Goal: Information Seeking & Learning: Compare options

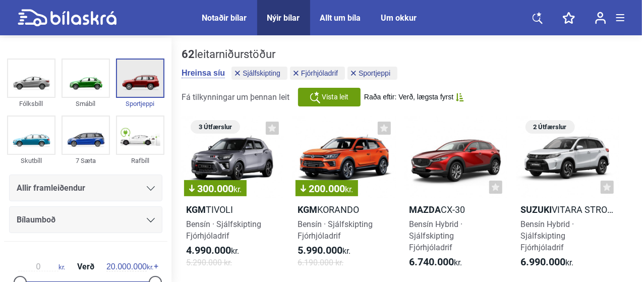
click at [148, 71] on img at bounding box center [140, 77] width 46 height 37
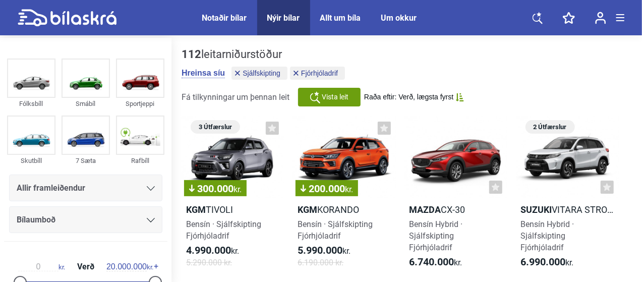
click at [641, 8] on header "Notaðir bílar Nýir bílar Allt um bíla Um okkur Notaðir bílar Nýir bílar Allt um…" at bounding box center [321, 17] width 642 height 35
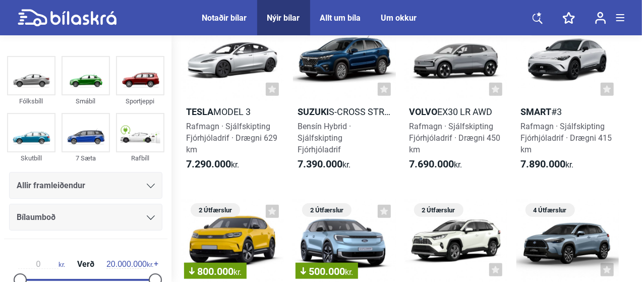
scroll to position [565, 0]
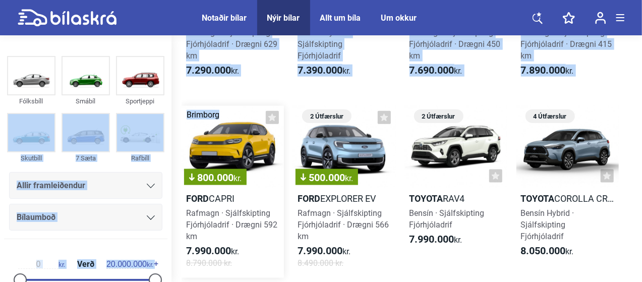
drag, startPoint x: 167, startPoint y: 104, endPoint x: 187, endPoint y: 134, distance: 35.7
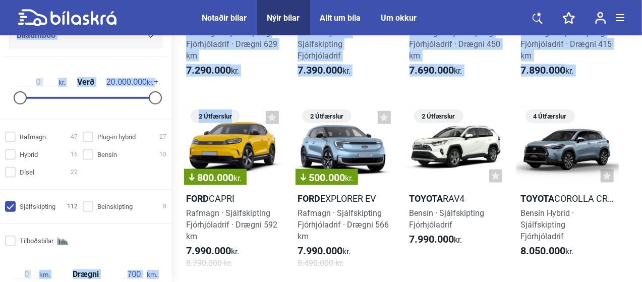
scroll to position [198, 0]
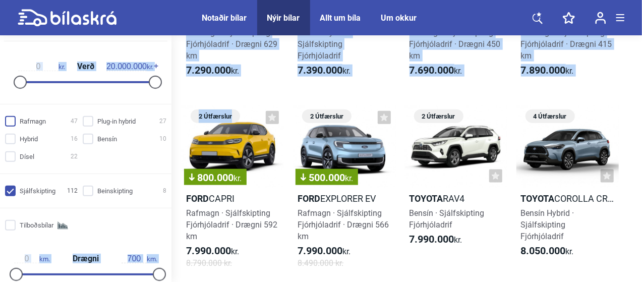
click at [11, 119] on input "Rafmagn 47" at bounding box center [43, 121] width 73 height 11
checkbox input "true"
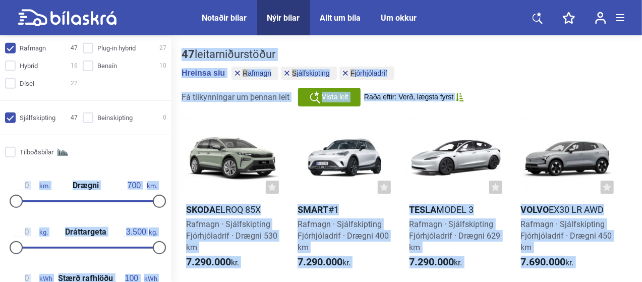
scroll to position [296, 0]
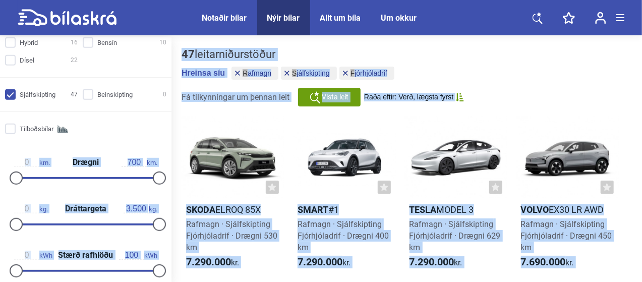
click at [132, 113] on div "Rafmagn 47 Plug-in hybrid 27 Hybrid 16 Bensín 10 Dísel 22 Sjálfskipting 47 Bein…" at bounding box center [85, 223] width 171 height 415
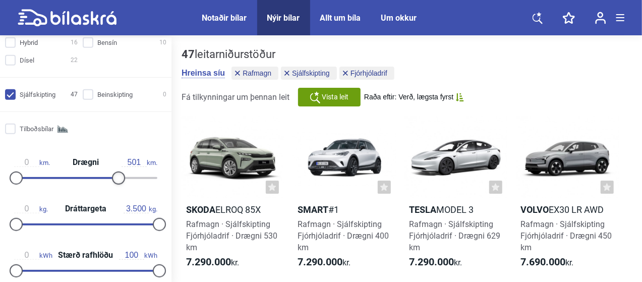
drag, startPoint x: 156, startPoint y: 173, endPoint x: 116, endPoint y: 182, distance: 40.7
click at [116, 182] on div at bounding box center [118, 177] width 13 height 13
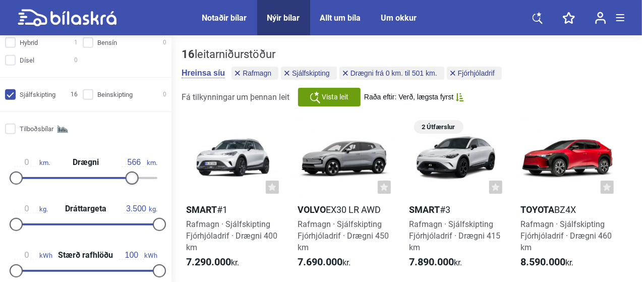
drag, startPoint x: 118, startPoint y: 175, endPoint x: 131, endPoint y: 177, distance: 13.3
click at [131, 177] on div at bounding box center [132, 177] width 13 height 13
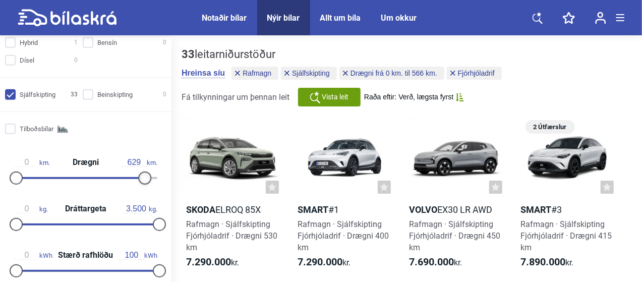
drag, startPoint x: 129, startPoint y: 176, endPoint x: 141, endPoint y: 178, distance: 12.8
click at [141, 178] on div at bounding box center [144, 177] width 13 height 13
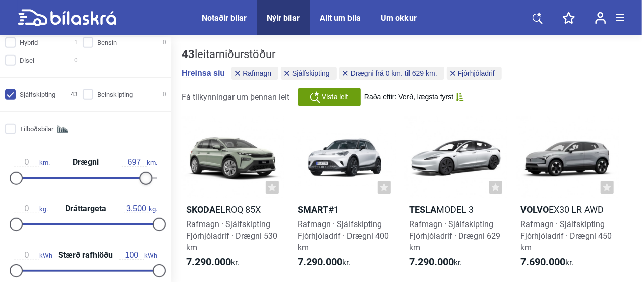
type input "700"
drag, startPoint x: 141, startPoint y: 178, endPoint x: 162, endPoint y: 179, distance: 21.2
click at [162, 179] on div at bounding box center [159, 177] width 13 height 13
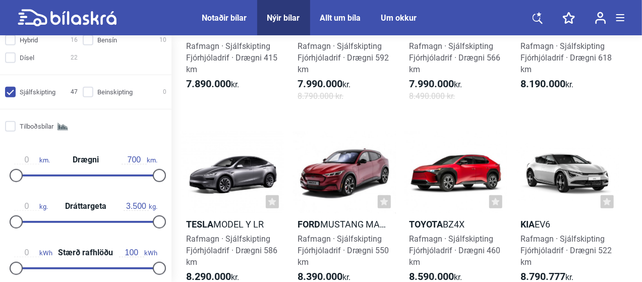
scroll to position [340, 0]
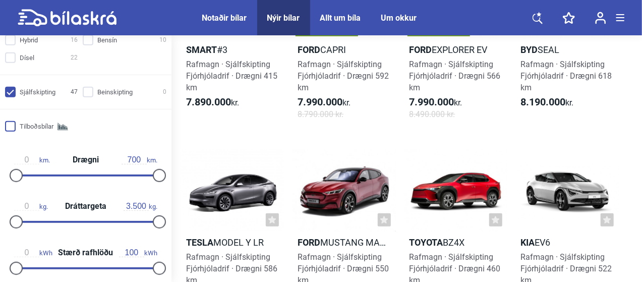
click at [13, 126] on input "Tilboðsbílar" at bounding box center [43, 126] width 73 height 11
checkbox input "true"
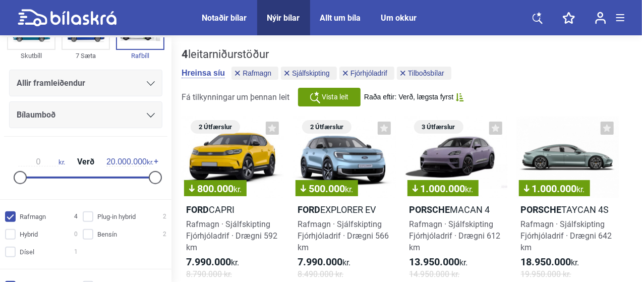
scroll to position [141, 0]
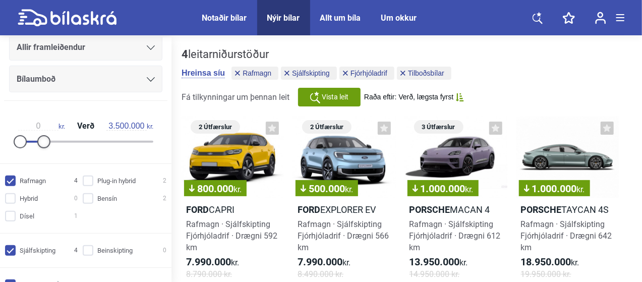
drag, startPoint x: 151, startPoint y: 140, endPoint x: 43, endPoint y: 152, distance: 108.0
click at [43, 152] on div "0 kr. Verð 3.500.000 kr." at bounding box center [85, 132] width 155 height 46
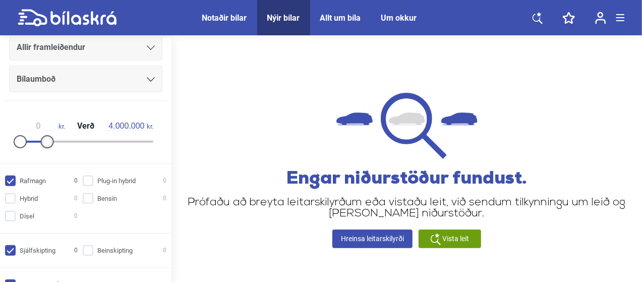
click at [48, 142] on div at bounding box center [47, 141] width 13 height 13
click at [51, 142] on div at bounding box center [50, 141] width 13 height 13
type input "5.000.000"
click at [54, 140] on div at bounding box center [53, 141] width 13 height 13
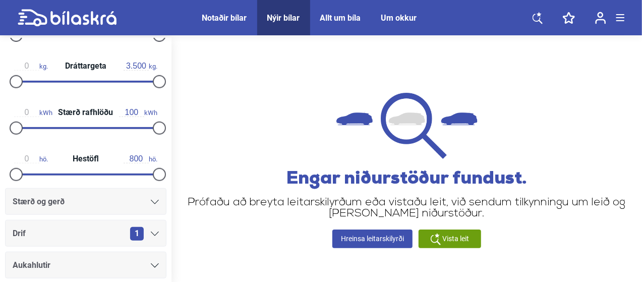
scroll to position [480, 0]
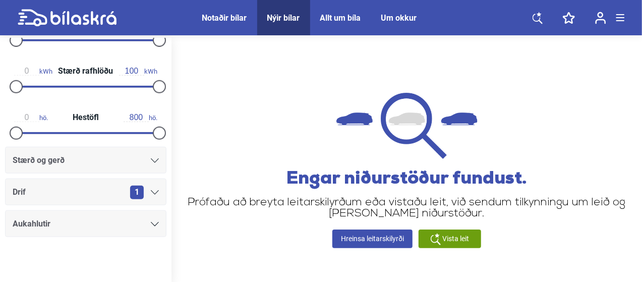
click at [151, 190] on icon at bounding box center [155, 192] width 8 height 5
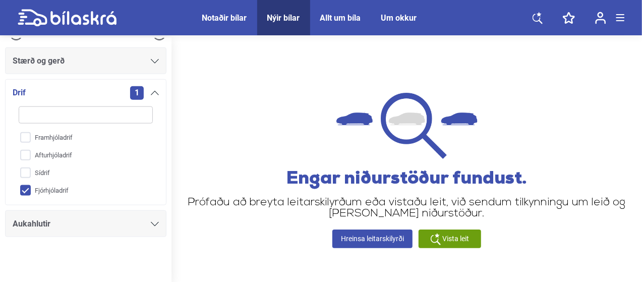
click at [192, 157] on div "Engar niðurstöður fundust. Prófaðu að breyta leitarskilyrðum eða vistaðu leit, …" at bounding box center [407, 170] width 440 height 155
click at [191, 144] on div "Engar niðurstöður fundust. Prófaðu að breyta leitarskilyrðum eða vistaðu leit, …" at bounding box center [407, 170] width 440 height 155
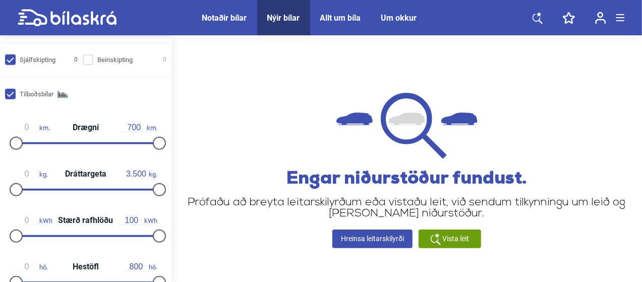
scroll to position [348, 0]
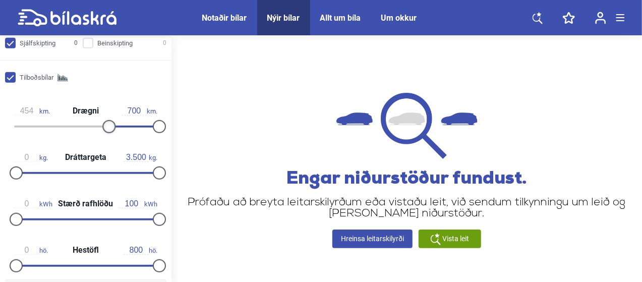
drag, startPoint x: 16, startPoint y: 123, endPoint x: 107, endPoint y: 126, distance: 90.8
click at [107, 126] on div at bounding box center [108, 126] width 13 height 13
type input "449"
click at [105, 126] on div at bounding box center [107, 126] width 13 height 13
type input "1.110"
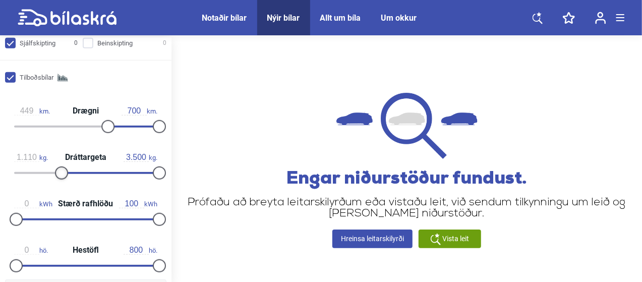
drag, startPoint x: 15, startPoint y: 167, endPoint x: 59, endPoint y: 175, distance: 45.1
click at [59, 175] on div at bounding box center [61, 172] width 13 height 13
type input "59"
drag, startPoint x: 11, startPoint y: 214, endPoint x: 94, endPoint y: 223, distance: 83.7
click at [94, 223] on div "59 kWh Stærð rafhlöðu 100 kWh" at bounding box center [85, 210] width 163 height 46
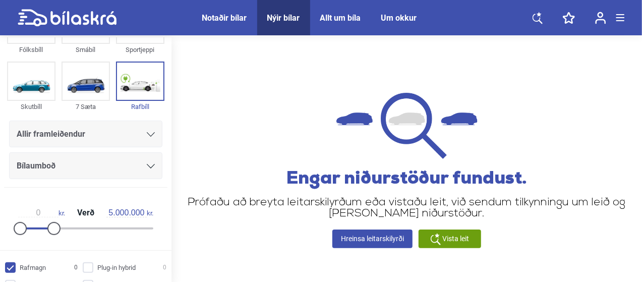
scroll to position [83, 0]
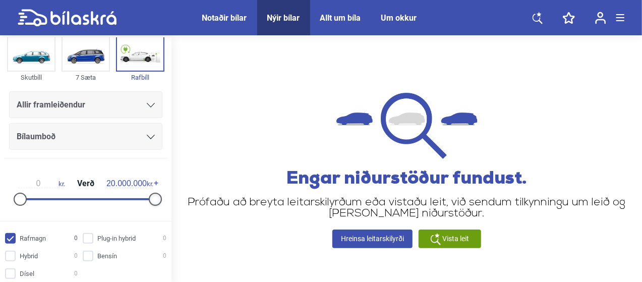
drag, startPoint x: 50, startPoint y: 194, endPoint x: 153, endPoint y: 210, distance: 104.1
click at [153, 210] on div "0 kr. Verð 20.000.000 kr." at bounding box center [85, 189] width 155 height 46
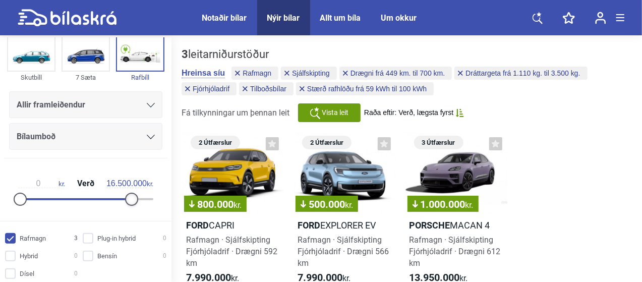
drag, startPoint x: 154, startPoint y: 194, endPoint x: 130, endPoint y: 198, distance: 25.1
click at [130, 198] on div at bounding box center [131, 199] width 13 height 13
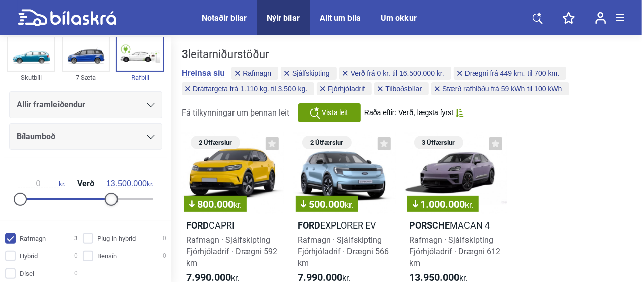
drag, startPoint x: 130, startPoint y: 198, endPoint x: 108, endPoint y: 197, distance: 21.2
click at [108, 197] on div at bounding box center [111, 199] width 13 height 13
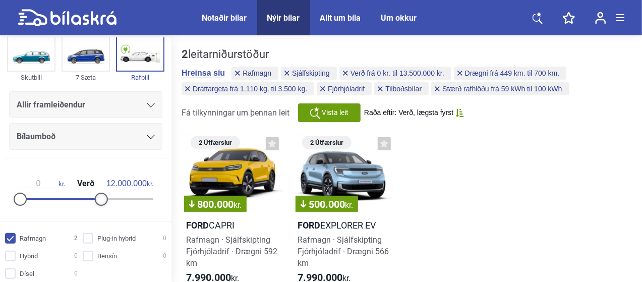
drag, startPoint x: 107, startPoint y: 195, endPoint x: 97, endPoint y: 198, distance: 10.5
click at [97, 198] on div at bounding box center [101, 199] width 13 height 13
drag, startPoint x: 97, startPoint y: 198, endPoint x: 85, endPoint y: 201, distance: 12.4
click at [85, 201] on div at bounding box center [91, 199] width 13 height 13
drag, startPoint x: 84, startPoint y: 194, endPoint x: 77, endPoint y: 196, distance: 7.8
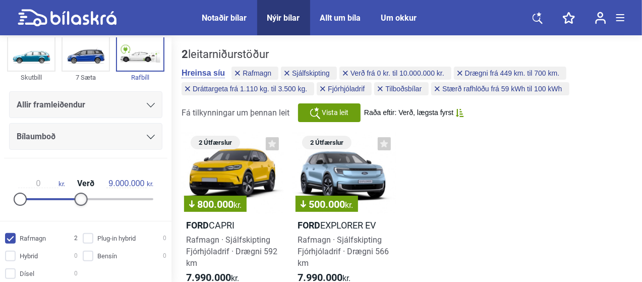
click at [77, 196] on div at bounding box center [81, 199] width 13 height 13
drag, startPoint x: 77, startPoint y: 196, endPoint x: 64, endPoint y: 198, distance: 12.7
click at [64, 198] on div at bounding box center [67, 199] width 13 height 13
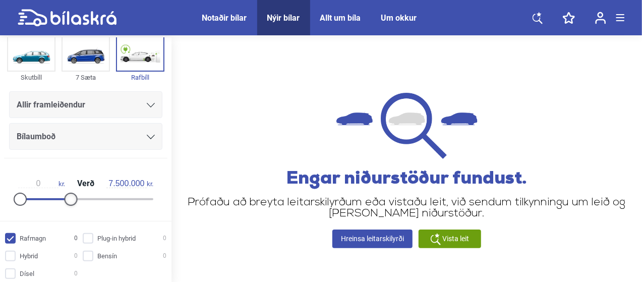
type input "8.000.000"
click at [73, 195] on div at bounding box center [74, 199] width 13 height 13
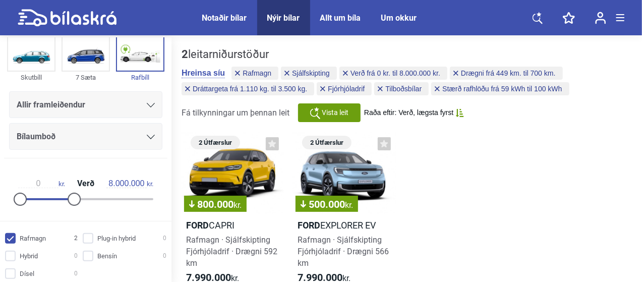
drag, startPoint x: 641, startPoint y: 75, endPoint x: 644, endPoint y: 109, distance: 34.9
click at [641, 109] on html "Notaðir bílar Nýir bílar Allt um bíla Um okkur Notaðir bílar Nýir bílar Allt um…" at bounding box center [321, 266] width 642 height 532
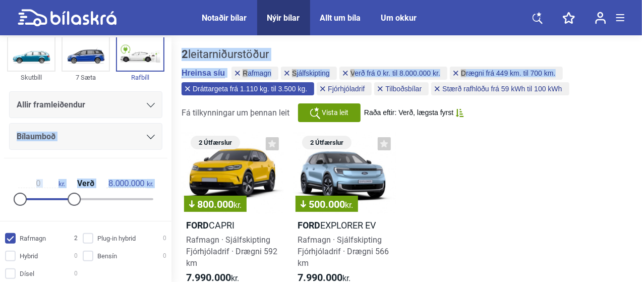
drag, startPoint x: 167, startPoint y: 105, endPoint x: 182, endPoint y: 82, distance: 27.7
click at [182, 82] on div "Fólksbíll Smábíl Sportjeppi Skutbíll 7 Sæta Rafbíll Allir framleiðendur Bílaumb…" at bounding box center [321, 181] width 642 height 287
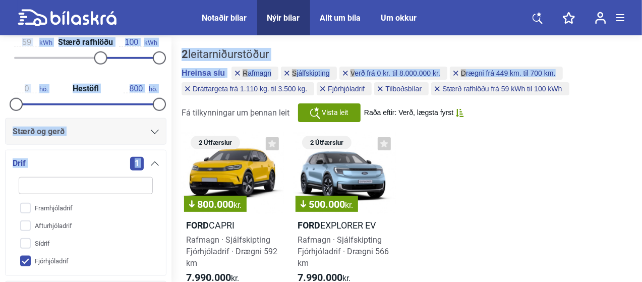
scroll to position [580, 0]
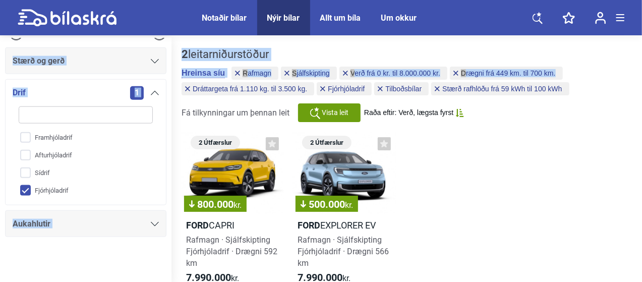
click at [15, 182] on div "Framhjóladrif Afturhjóladrif Sídrif Fjórhjóladrif" at bounding box center [86, 149] width 146 height 99
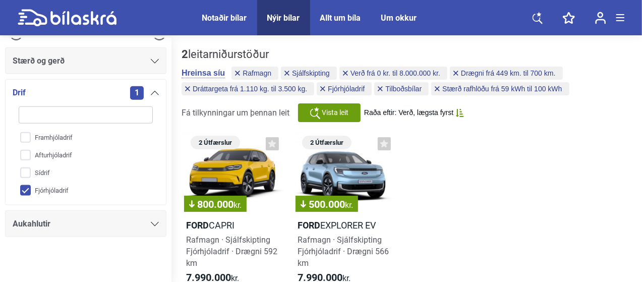
click at [23, 183] on input "Fjórhjóladrif" at bounding box center [79, 191] width 135 height 18
checkbox input "false"
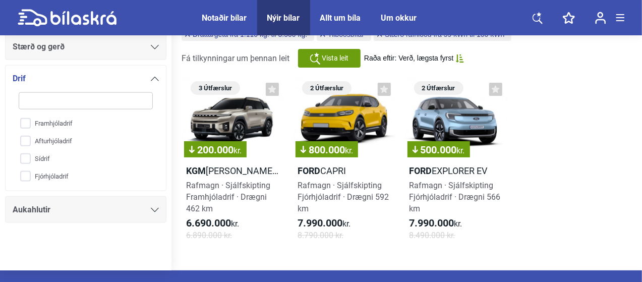
scroll to position [72, 0]
